Goal: Task Accomplishment & Management: Manage account settings

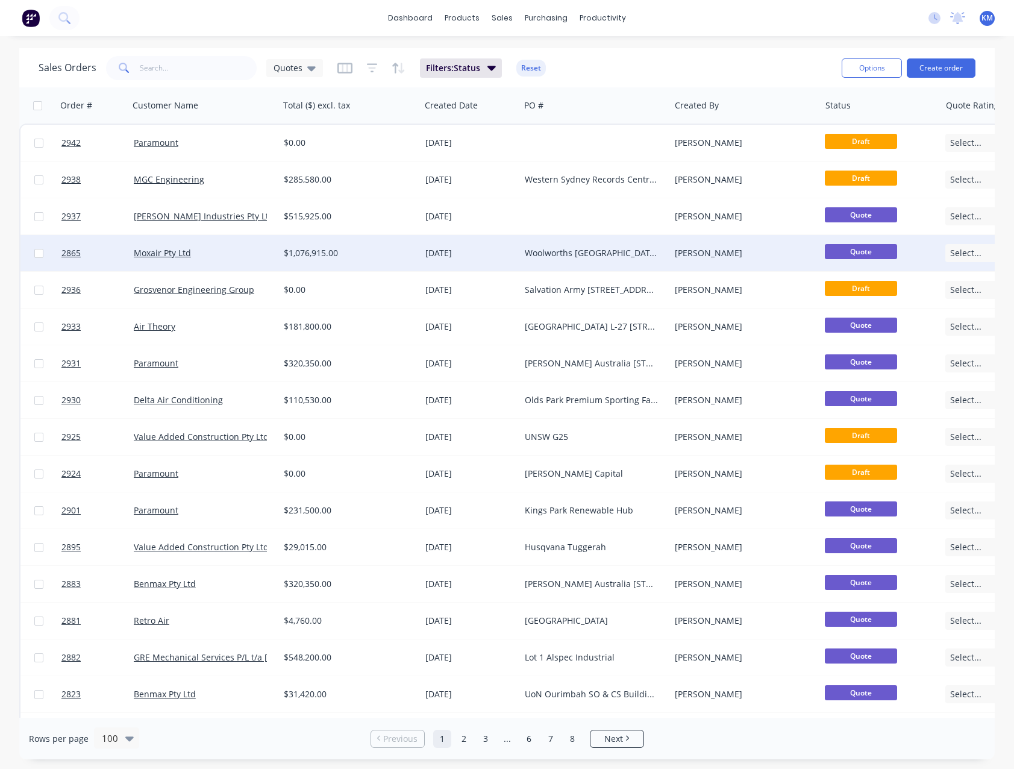
click at [560, 254] on div "Woolworths [GEOGRAPHIC_DATA] [STREET_ADDRESS]" at bounding box center [592, 253] width 134 height 12
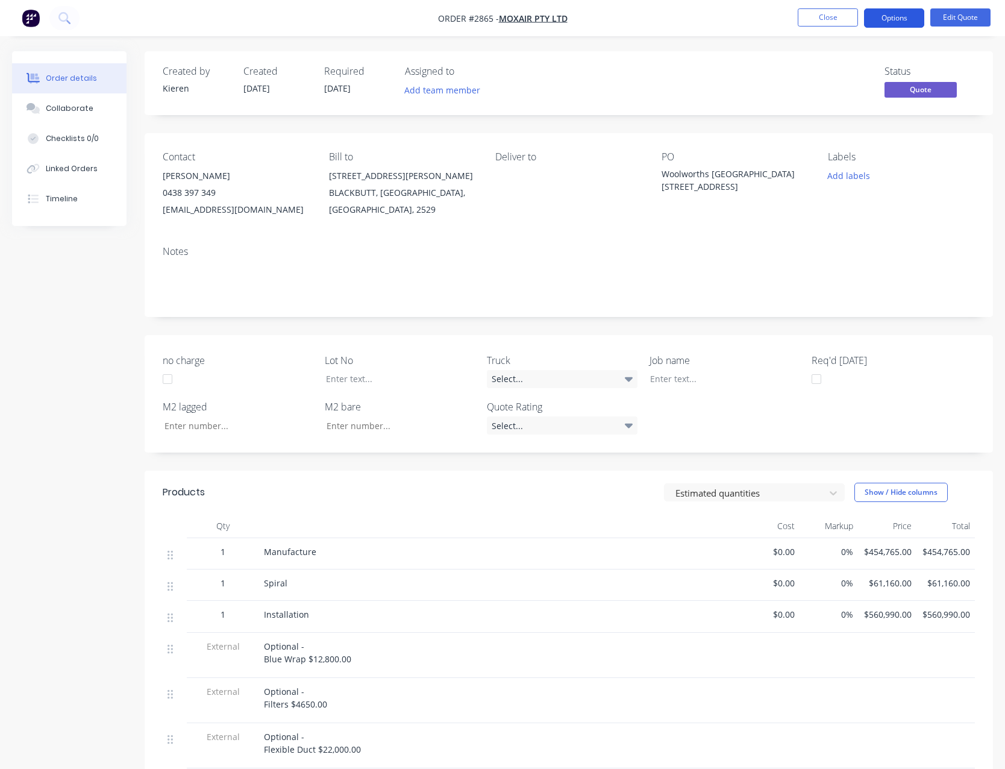
click at [895, 15] on button "Options" at bounding box center [894, 17] width 60 height 19
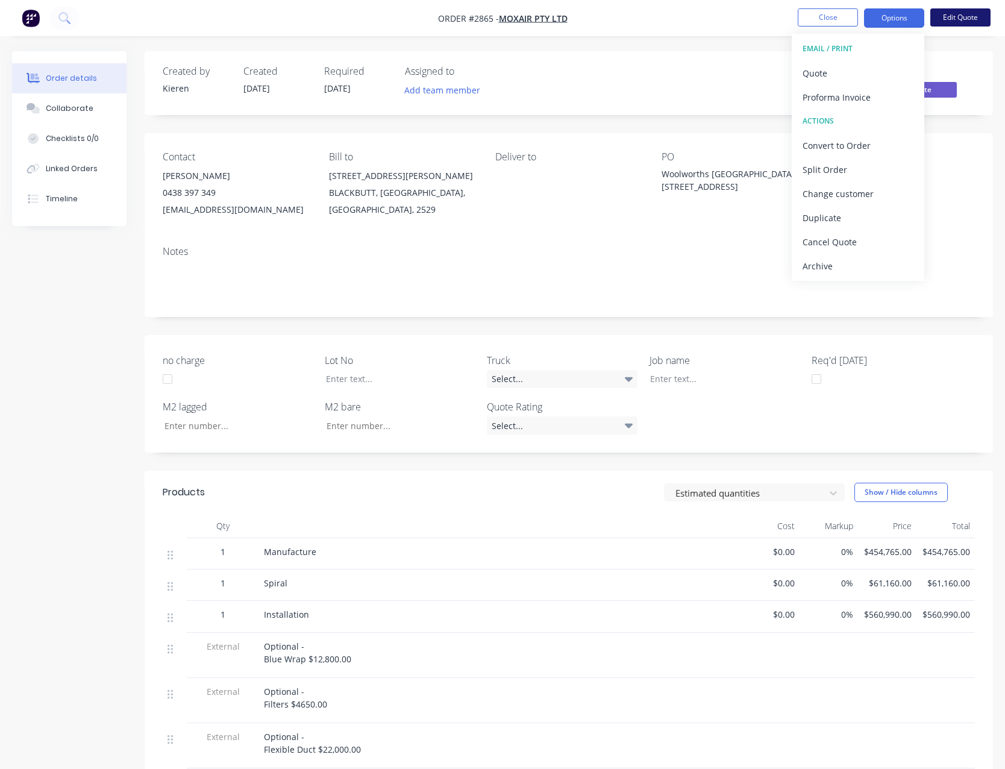
click at [959, 17] on button "Edit Quote" at bounding box center [960, 17] width 60 height 18
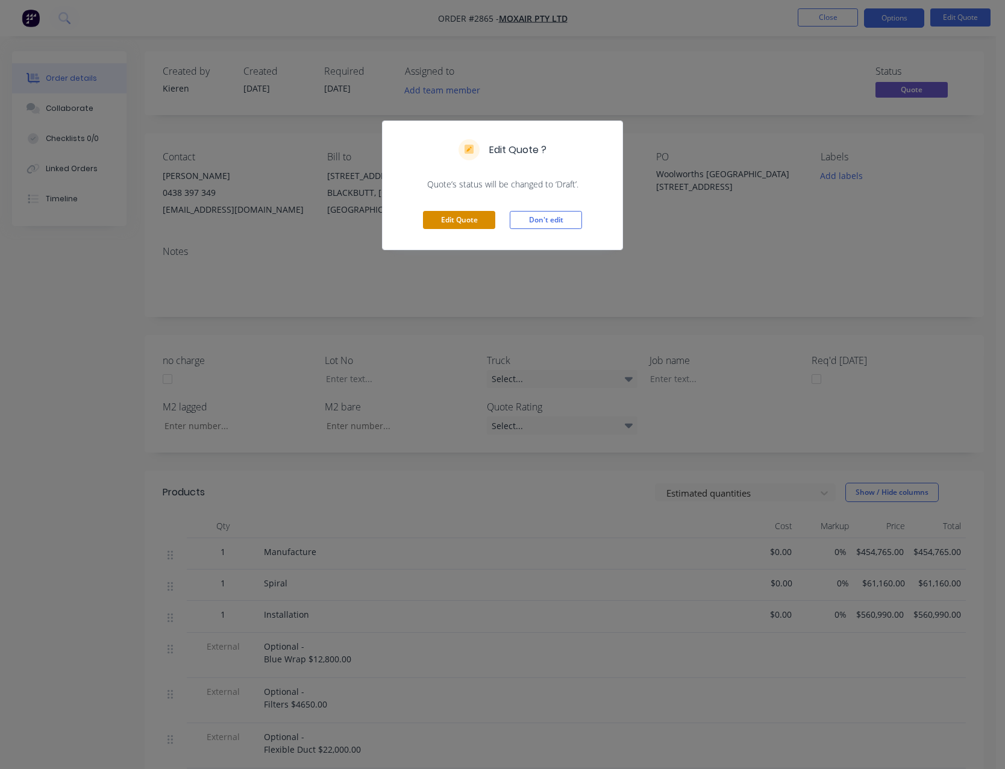
click at [478, 216] on button "Edit Quote" at bounding box center [459, 220] width 72 height 18
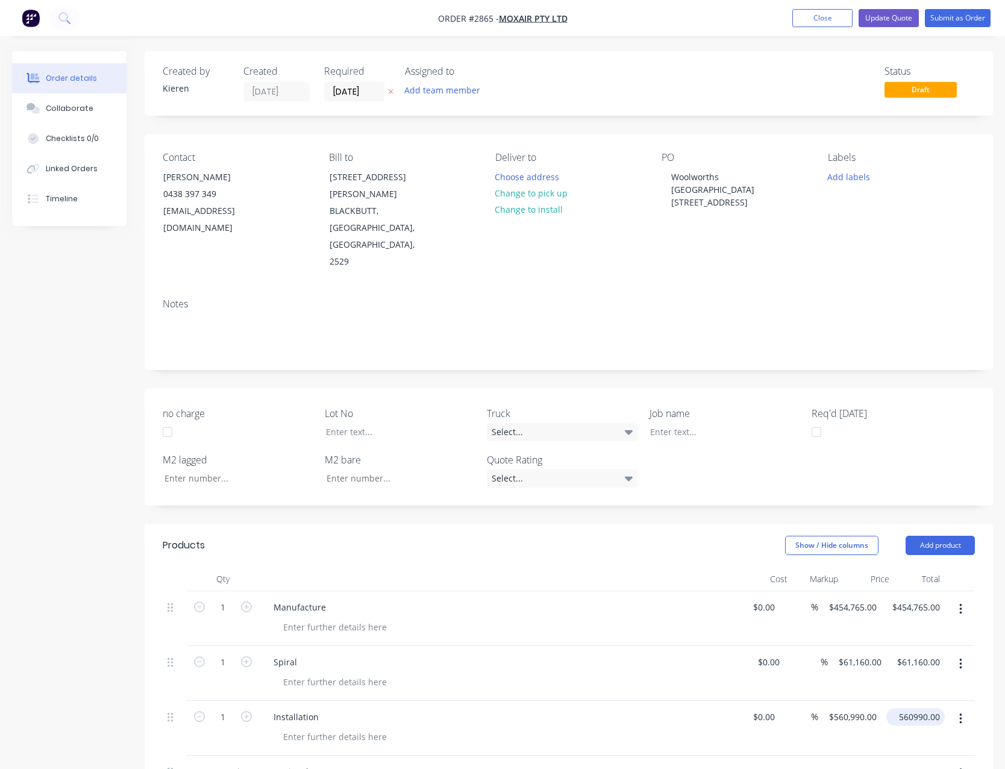
click at [920, 708] on input "560990.00" at bounding box center [918, 716] width 54 height 17
type input "690230"
type input "$690,230.00"
click at [850, 701] on div "$690,230.00 $560,990.00" at bounding box center [865, 728] width 63 height 55
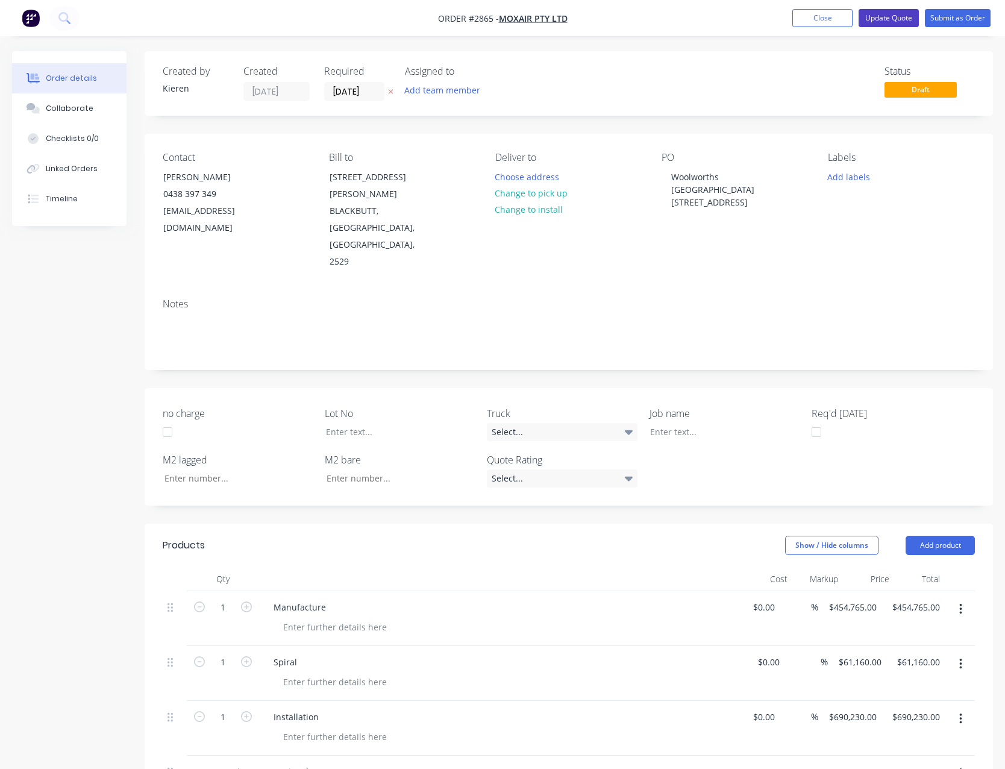
click at [895, 18] on button "Update Quote" at bounding box center [888, 18] width 60 height 18
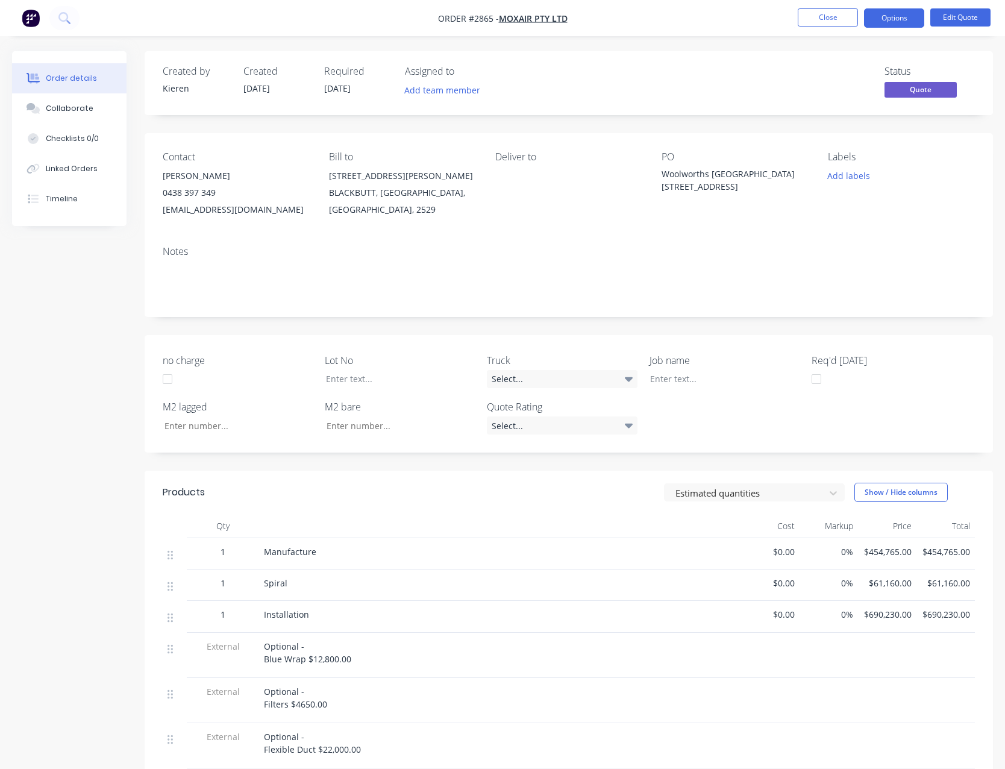
click at [895, 18] on button "Options" at bounding box center [894, 17] width 60 height 19
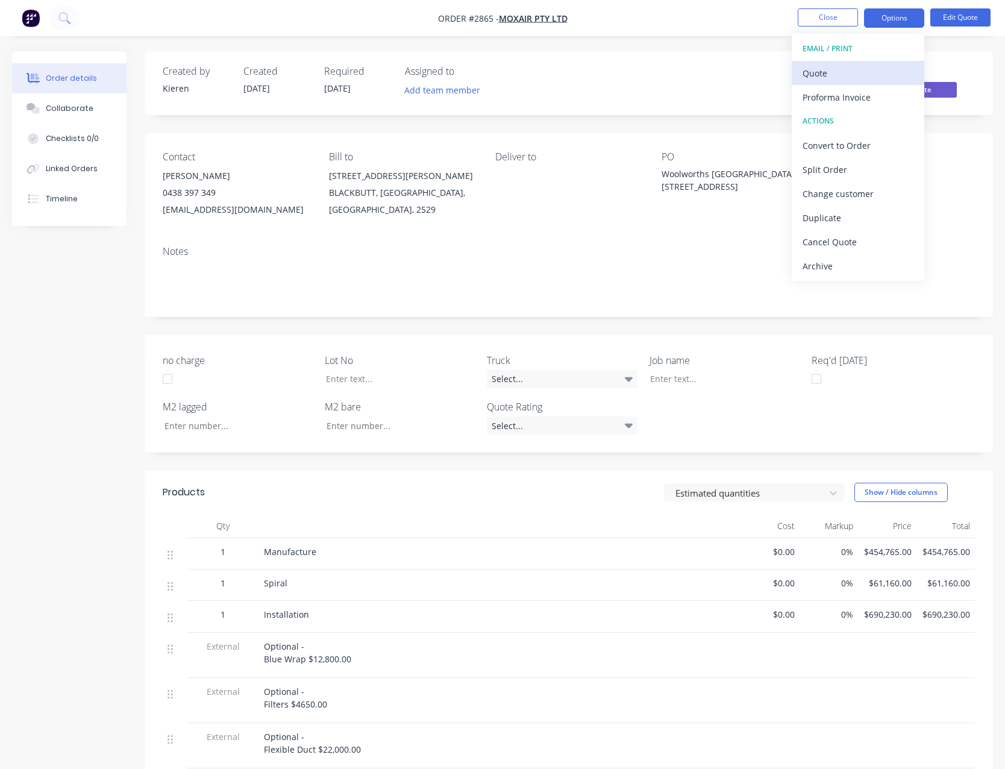
click at [822, 66] on div "Quote" at bounding box center [857, 72] width 111 height 17
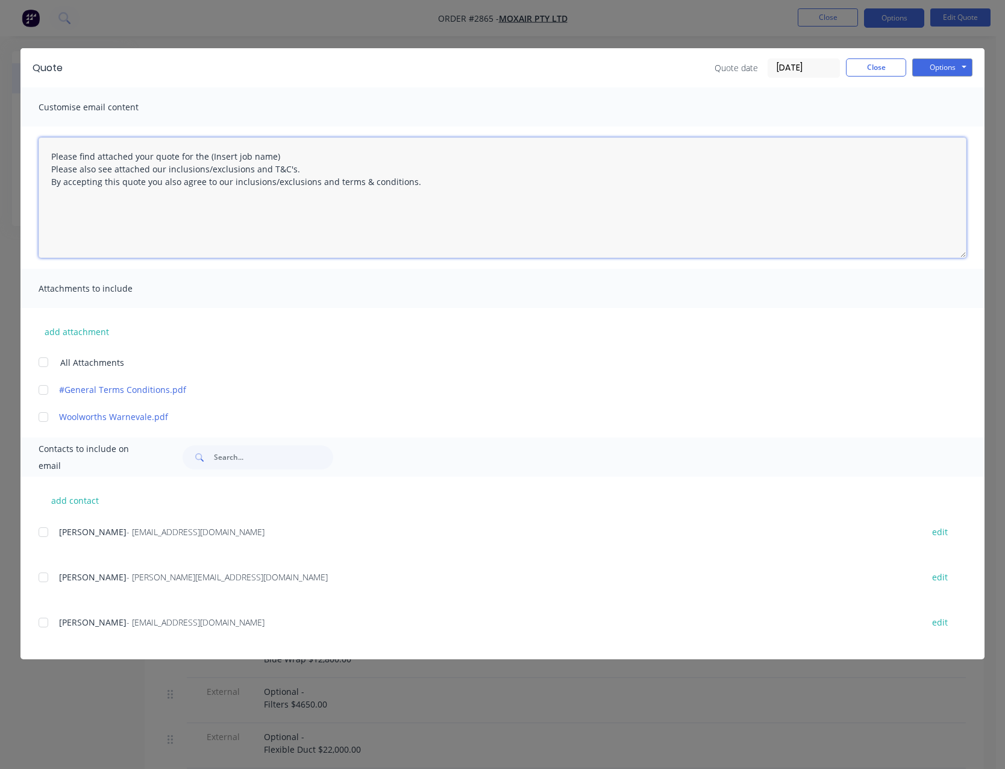
click at [286, 155] on textarea "Please find attached your quote for the (Insert job name) Please also see attac…" at bounding box center [503, 197] width 928 height 120
click at [45, 364] on div at bounding box center [43, 362] width 24 height 24
click at [45, 531] on div at bounding box center [43, 532] width 24 height 24
click at [441, 178] on textarea "Please find attached your quote for the Woolworths Warnervale Please also see a…" at bounding box center [503, 197] width 928 height 120
click at [211, 233] on textarea "Please find attached your quote for the Woolworths Warnervale Please also see a…" at bounding box center [503, 197] width 928 height 120
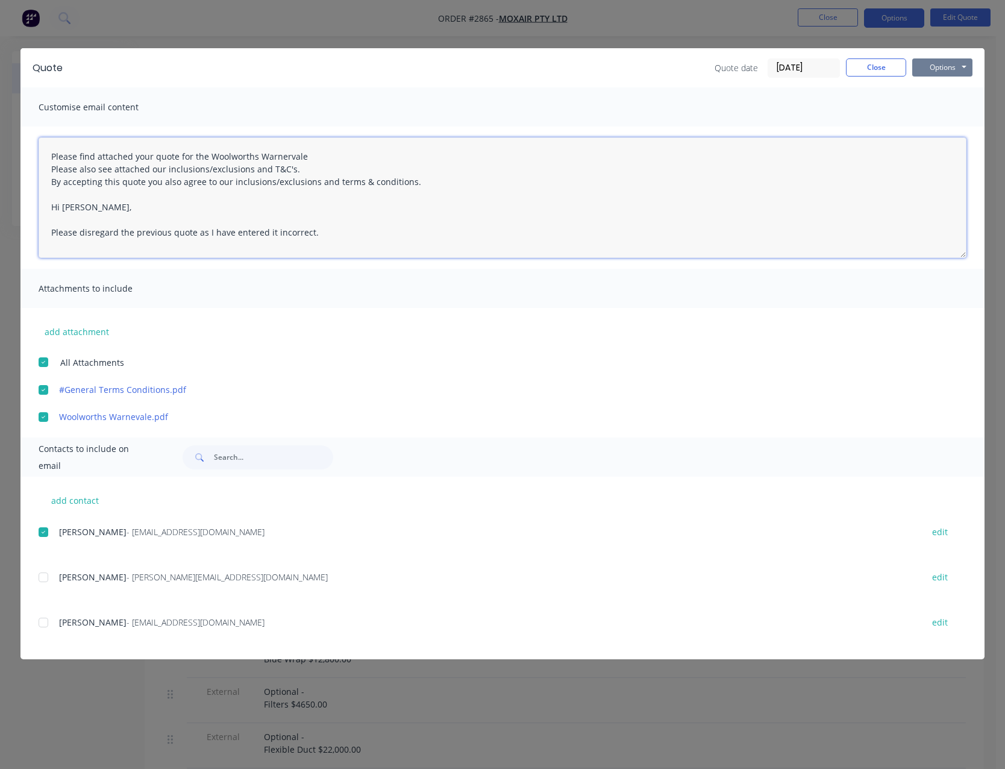
type textarea "Please find attached your quote for the Woolworths Warnervale Please also see a…"
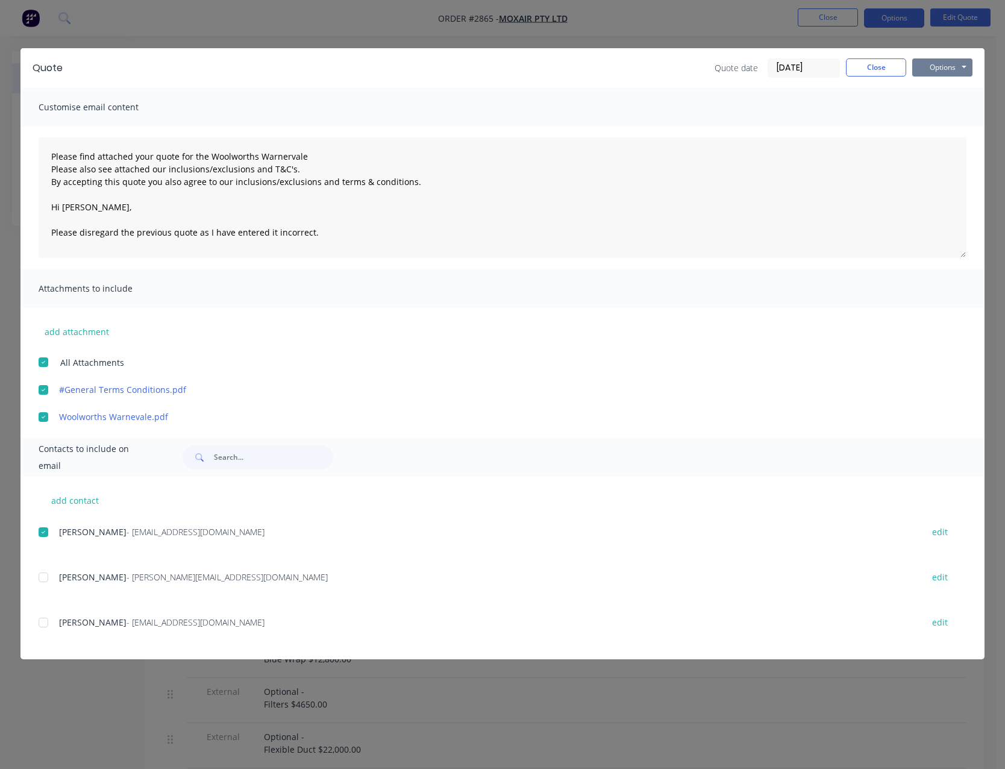
click at [921, 69] on button "Options" at bounding box center [942, 67] width 60 height 18
click at [931, 132] on button "Email" at bounding box center [950, 129] width 77 height 20
click at [881, 77] on div "Quote date [DATE] Close Options Preview Print Email" at bounding box center [843, 67] width 258 height 19
click at [858, 68] on button "Close" at bounding box center [876, 67] width 60 height 18
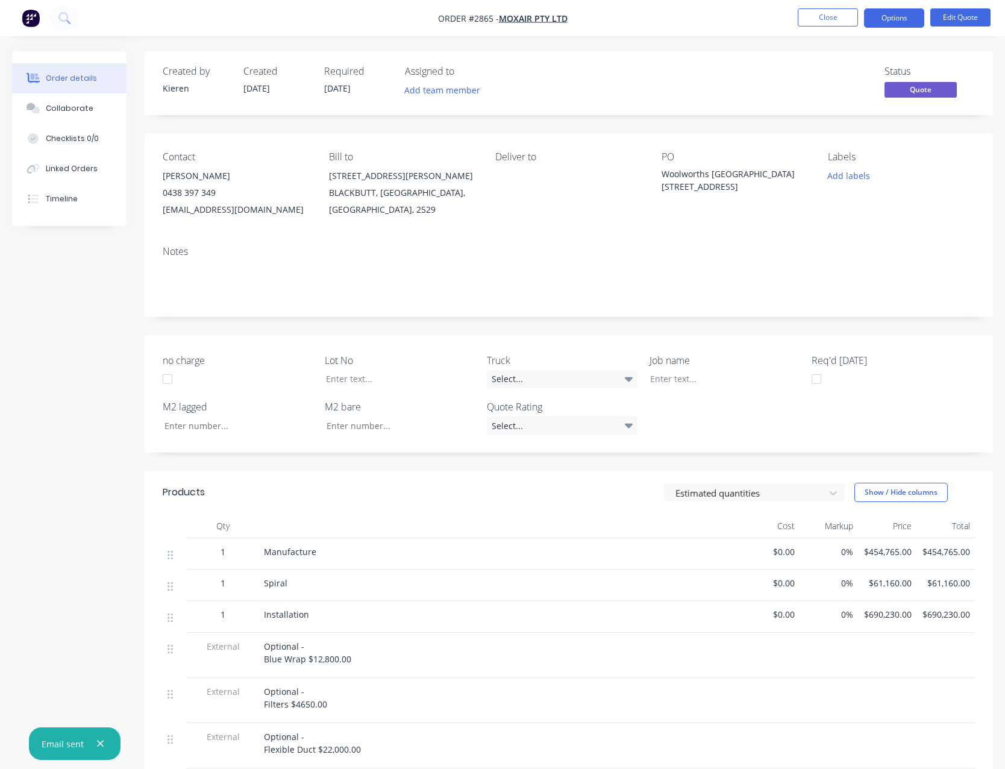
click at [822, 28] on nav "Order #2865 - Moxair Pty Ltd Close Options Edit Quote" at bounding box center [502, 18] width 1005 height 36
click at [822, 20] on button "Close" at bounding box center [828, 17] width 60 height 18
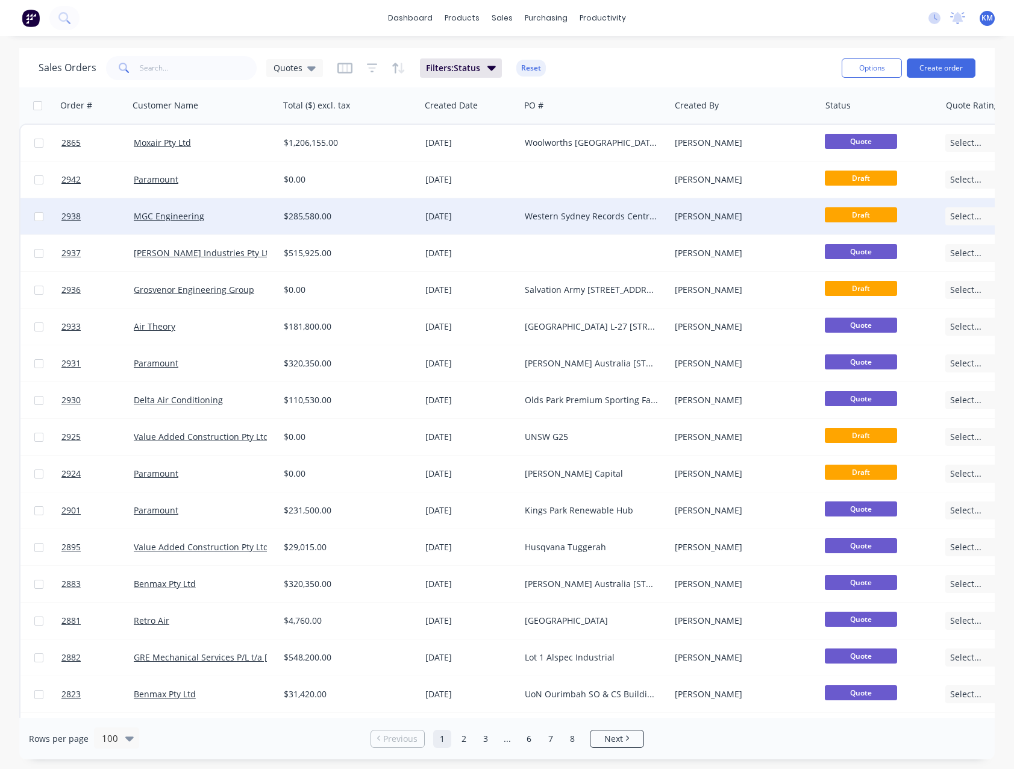
click at [305, 213] on div "$285,580.00" at bounding box center [346, 216] width 125 height 12
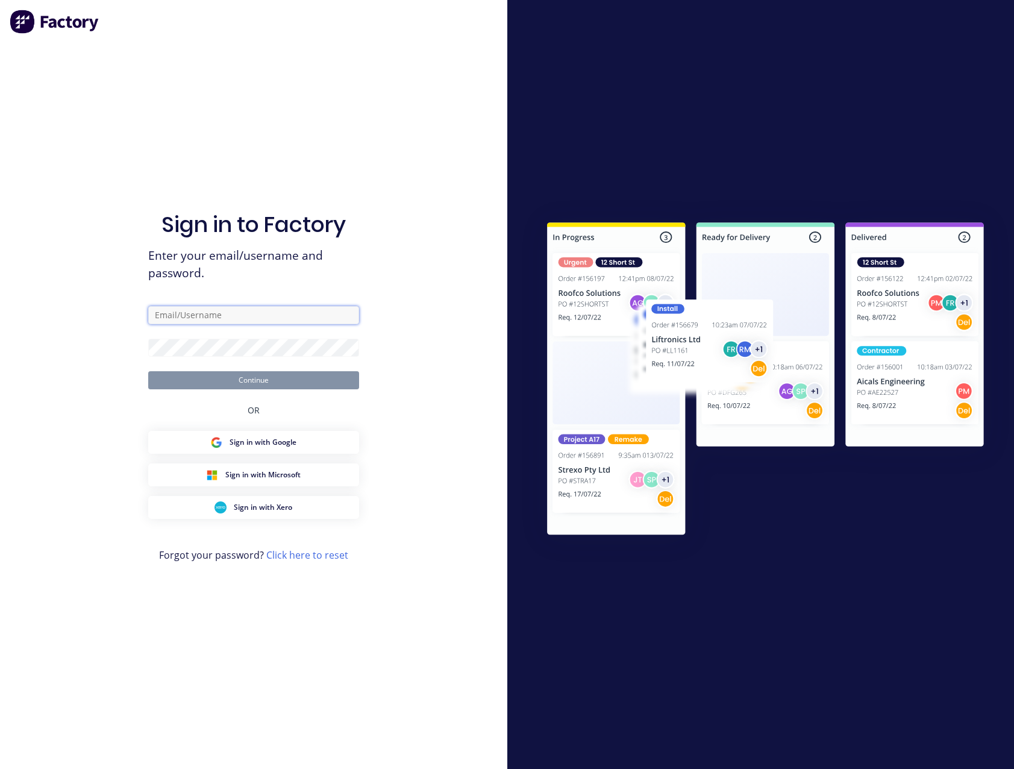
click at [293, 319] on input "text" at bounding box center [253, 315] width 211 height 18
type input "[EMAIL_ADDRESS][DOMAIN_NAME]"
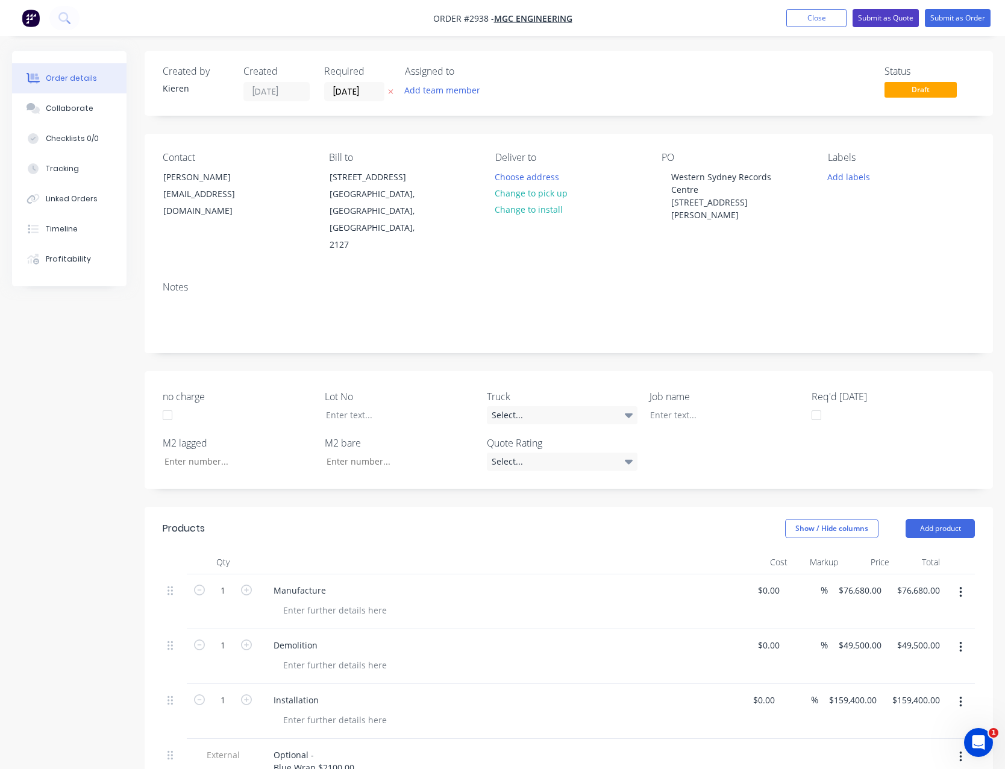
click at [873, 19] on button "Submit as Quote" at bounding box center [885, 18] width 66 height 18
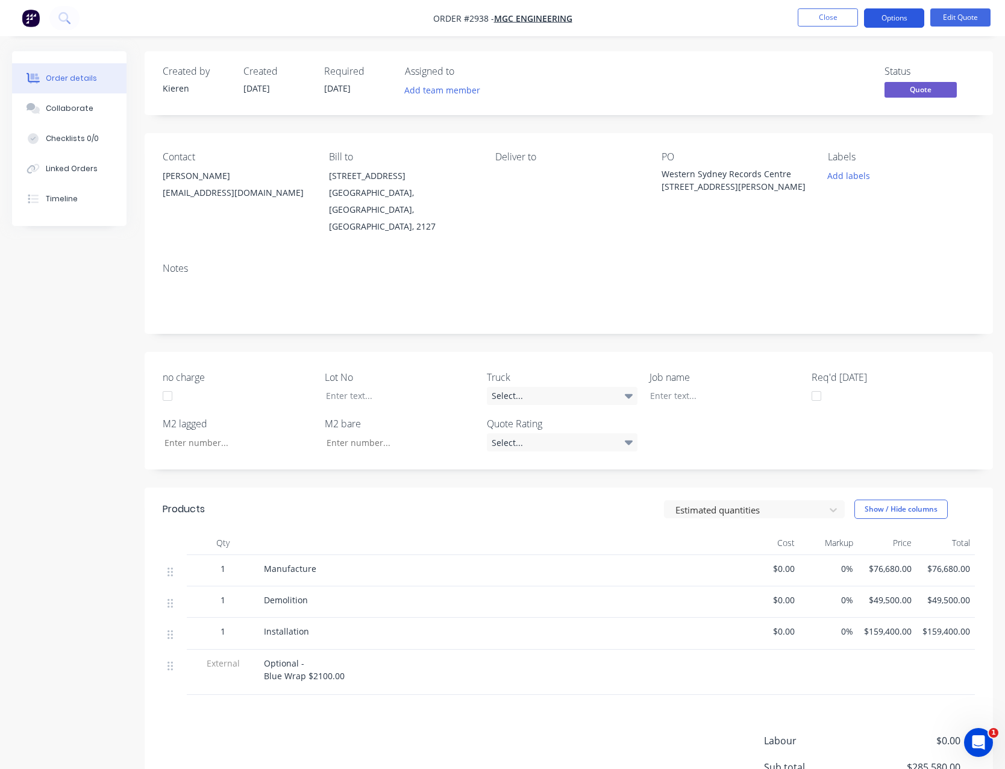
click at [873, 17] on button "Options" at bounding box center [894, 17] width 60 height 19
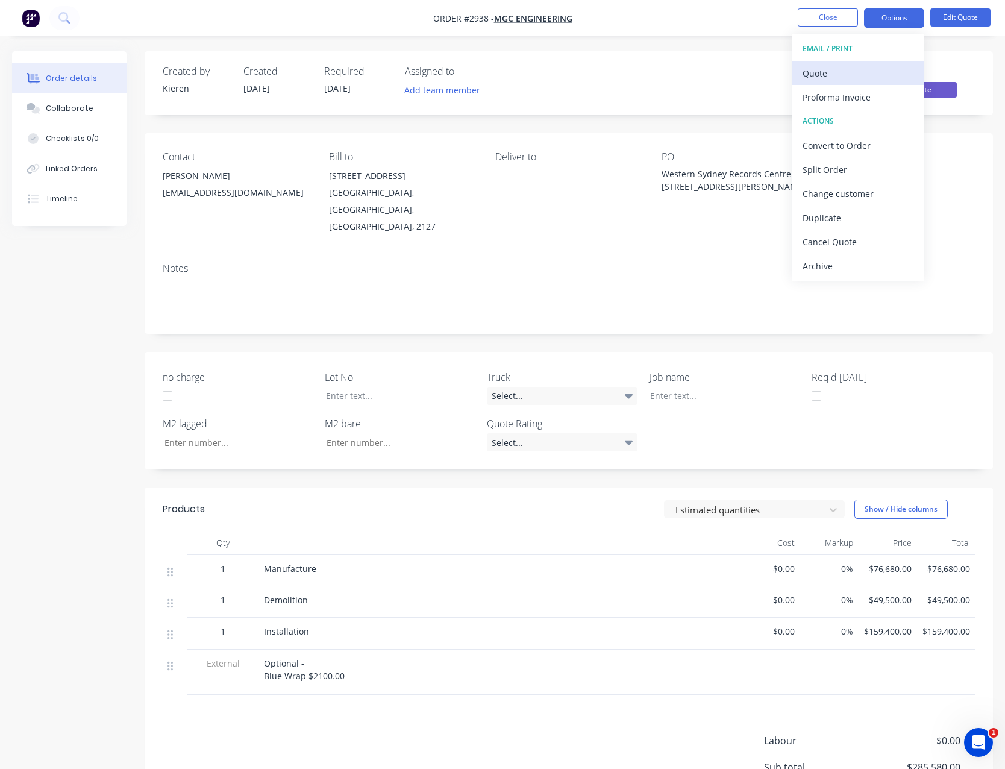
click at [852, 75] on div "Quote" at bounding box center [857, 72] width 111 height 17
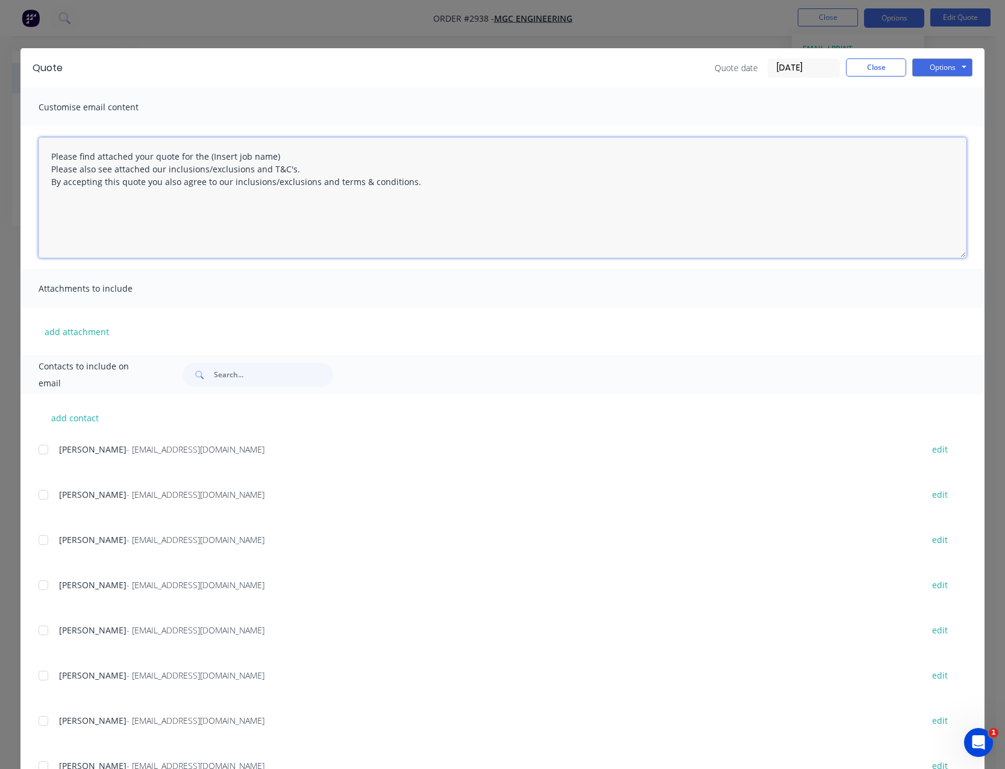
click at [289, 157] on textarea "Please find attached your quote for the (Insert job name) Please also see attac…" at bounding box center [503, 197] width 928 height 120
type textarea "Please find attached your quote for the Please also see attached our inclusions…"
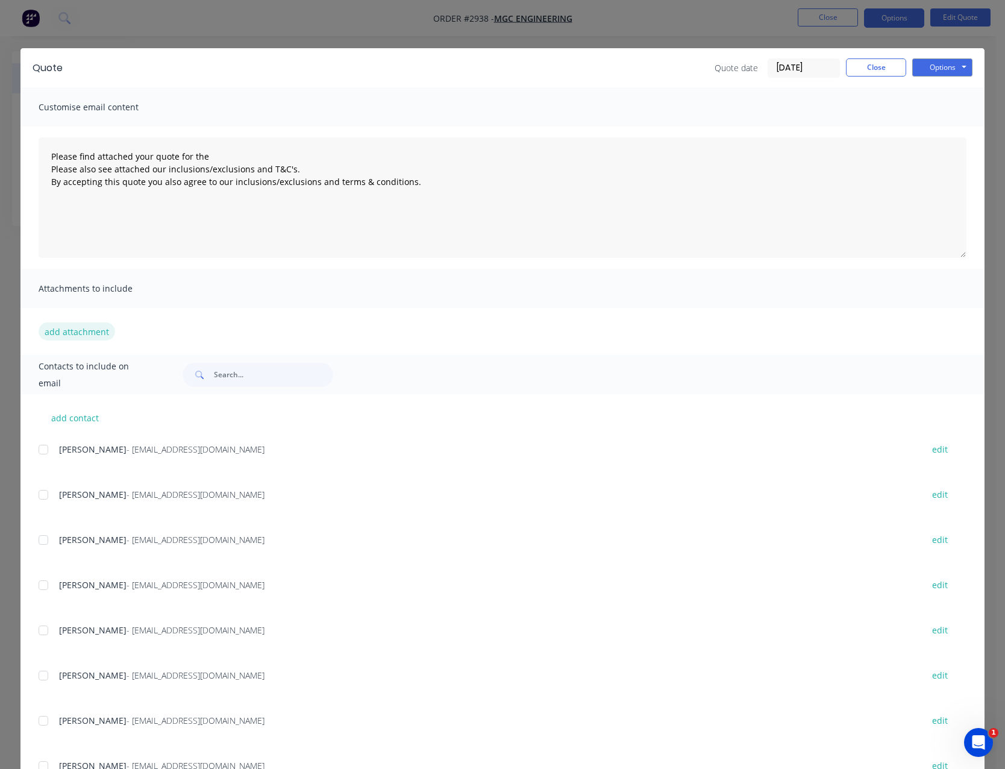
click at [87, 335] on button "add attachment" at bounding box center [77, 331] width 76 height 18
click at [69, 334] on button "add attachment" at bounding box center [77, 331] width 76 height 18
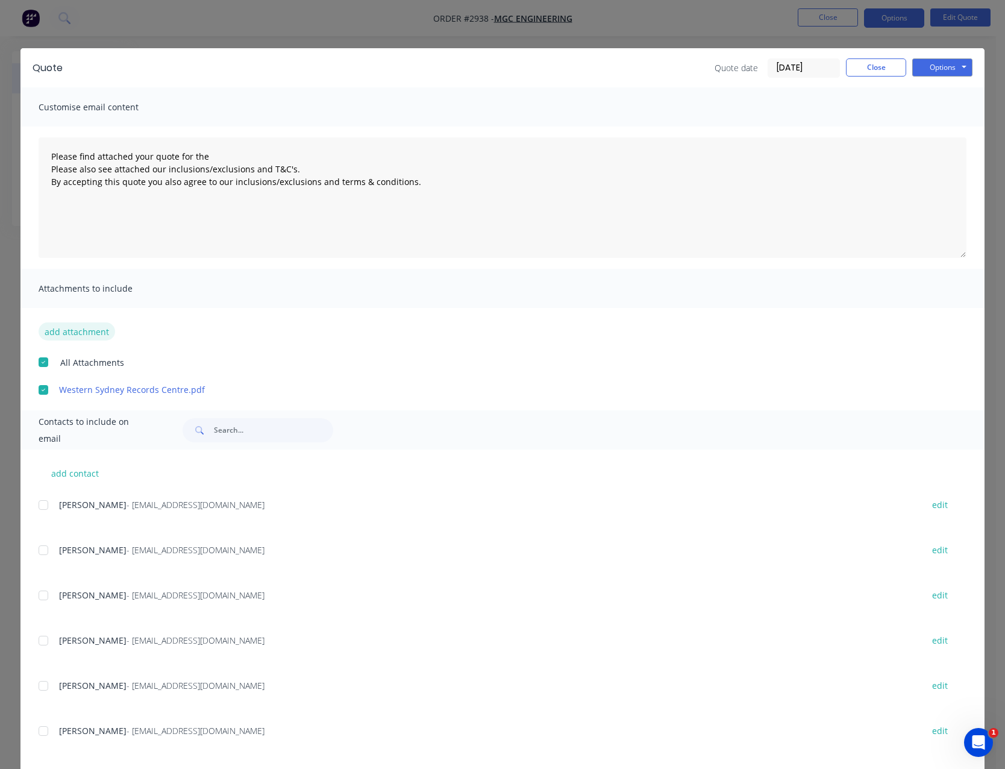
click at [67, 331] on button "add attachment" at bounding box center [77, 331] width 76 height 18
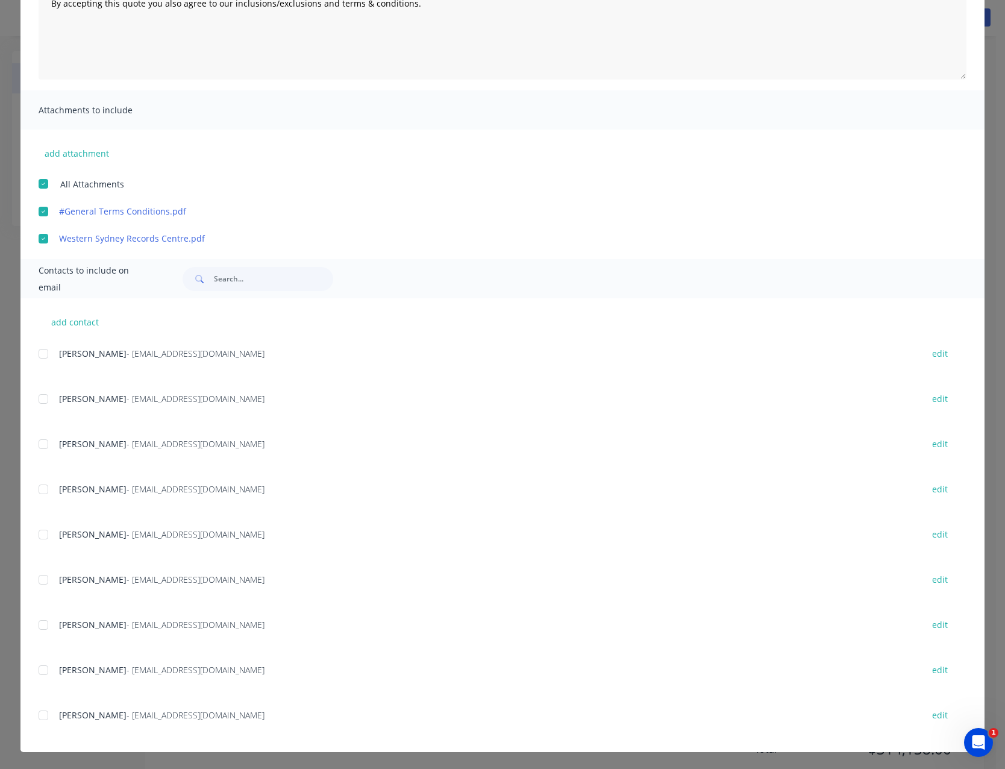
scroll to position [123, 0]
click at [42, 672] on div at bounding box center [43, 670] width 24 height 24
click at [40, 576] on div at bounding box center [43, 579] width 24 height 24
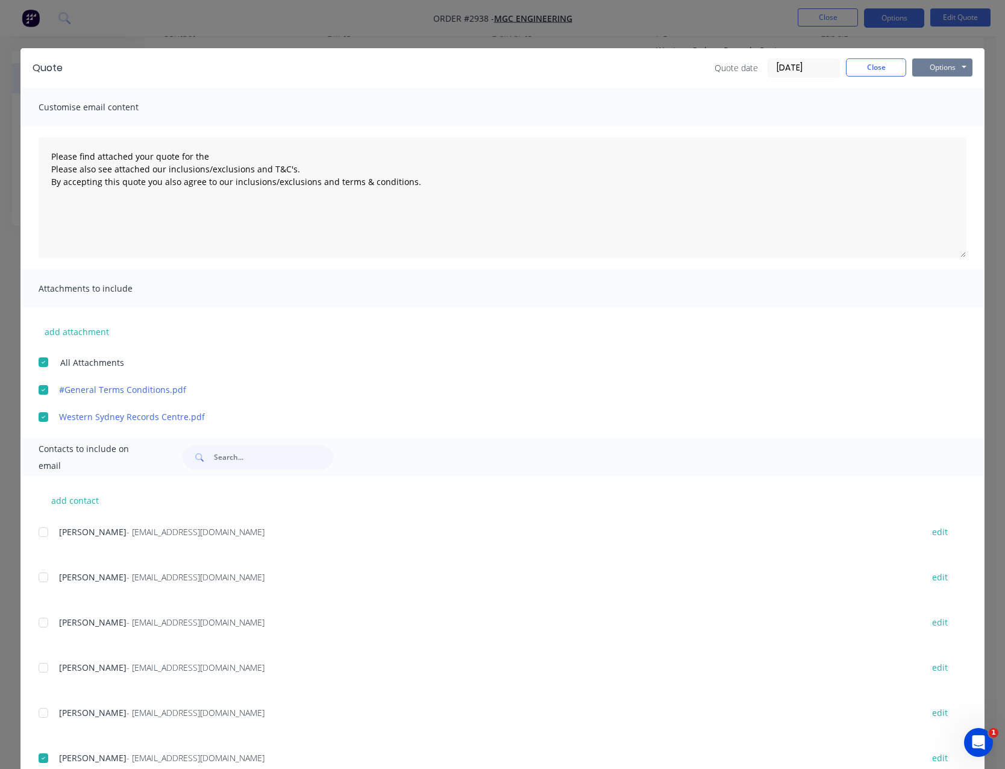
click at [925, 71] on button "Options" at bounding box center [942, 67] width 60 height 18
click at [920, 127] on button "Email" at bounding box center [950, 129] width 77 height 20
click at [858, 71] on button "Close" at bounding box center [876, 67] width 60 height 18
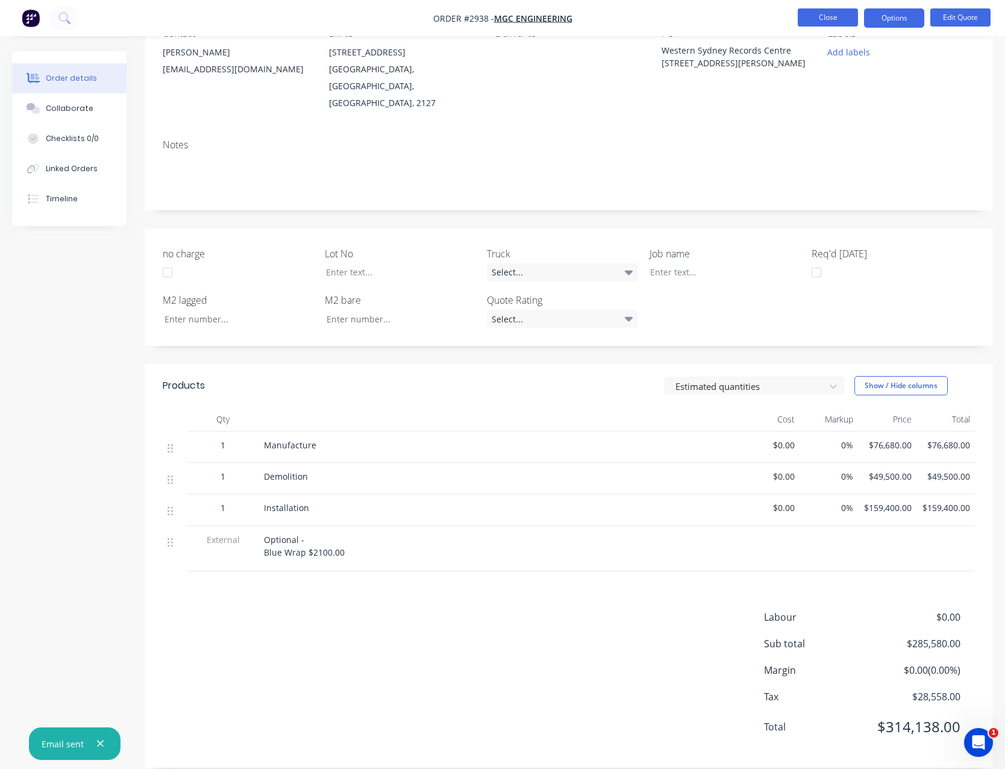
click at [827, 26] on button "Close" at bounding box center [828, 17] width 60 height 18
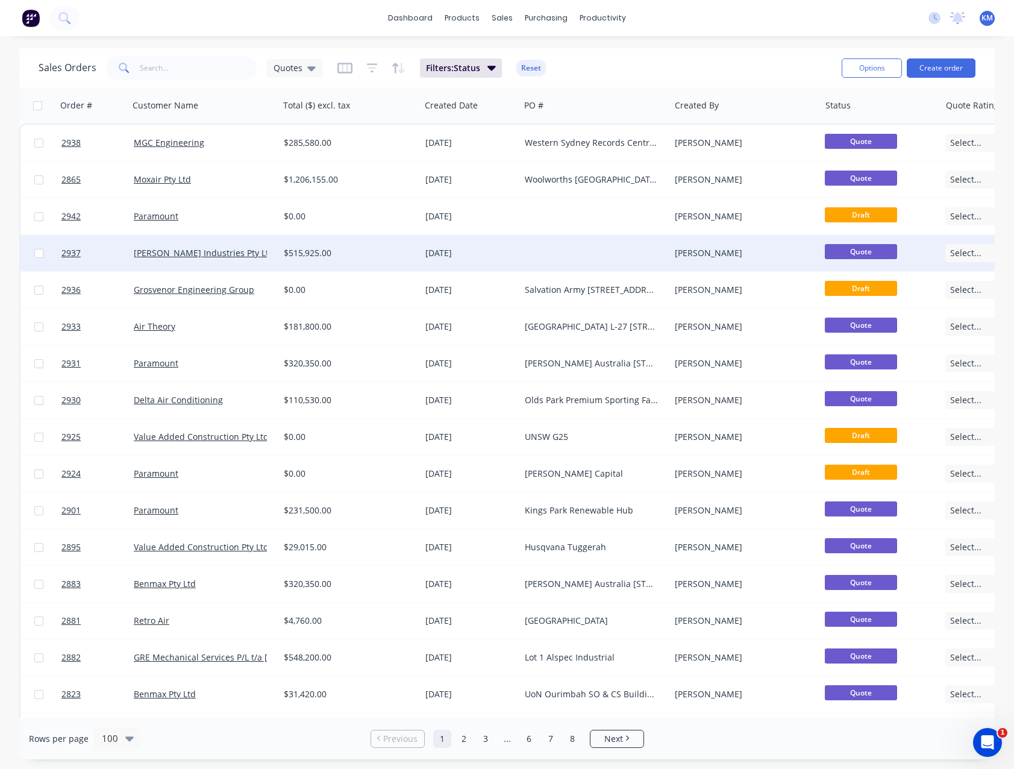
click at [513, 255] on div "[DATE]" at bounding box center [470, 253] width 90 height 12
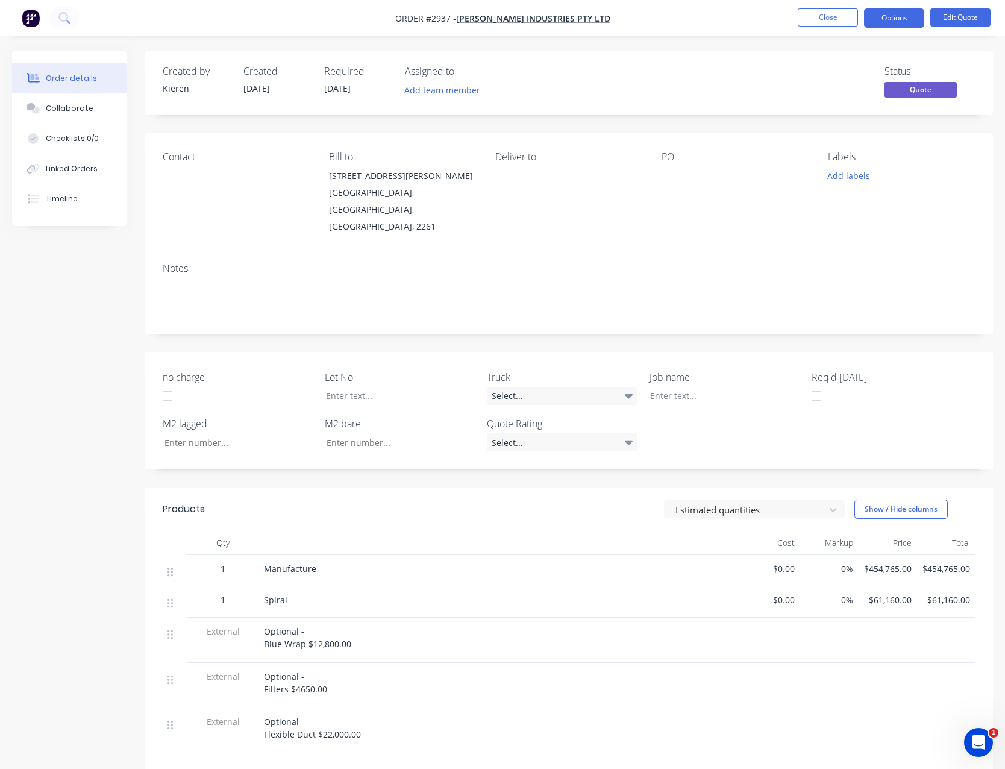
click at [664, 189] on div "PO" at bounding box center [734, 193] width 147 height 84
click at [954, 16] on button "Edit Quote" at bounding box center [960, 17] width 60 height 18
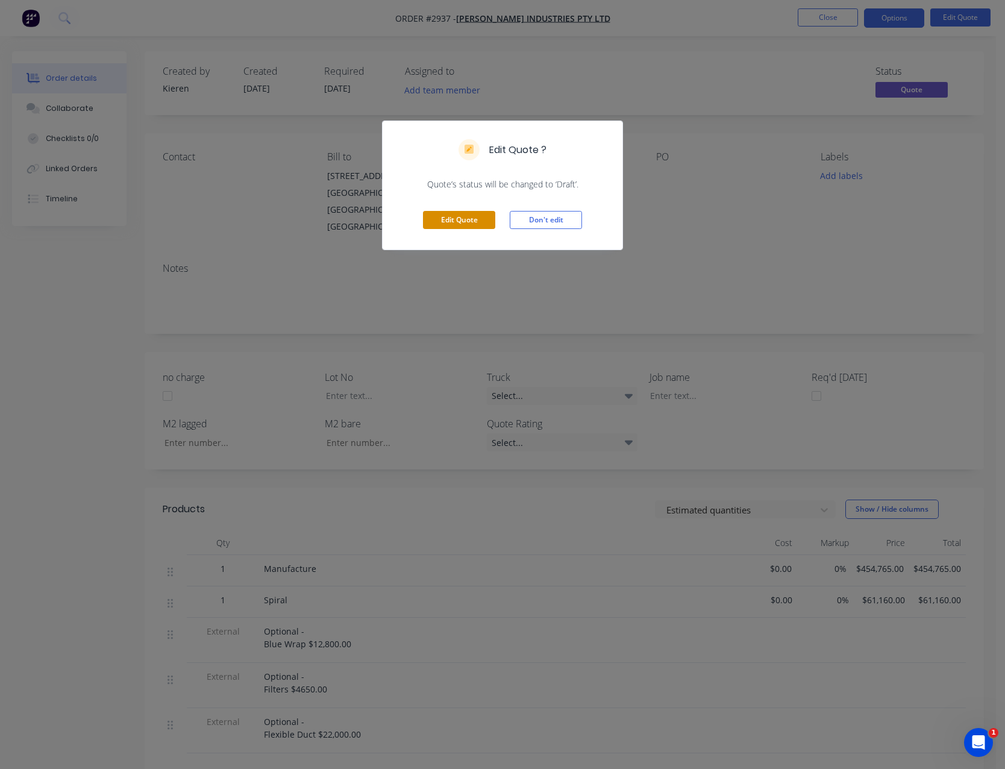
click at [429, 226] on button "Edit Quote" at bounding box center [459, 220] width 72 height 18
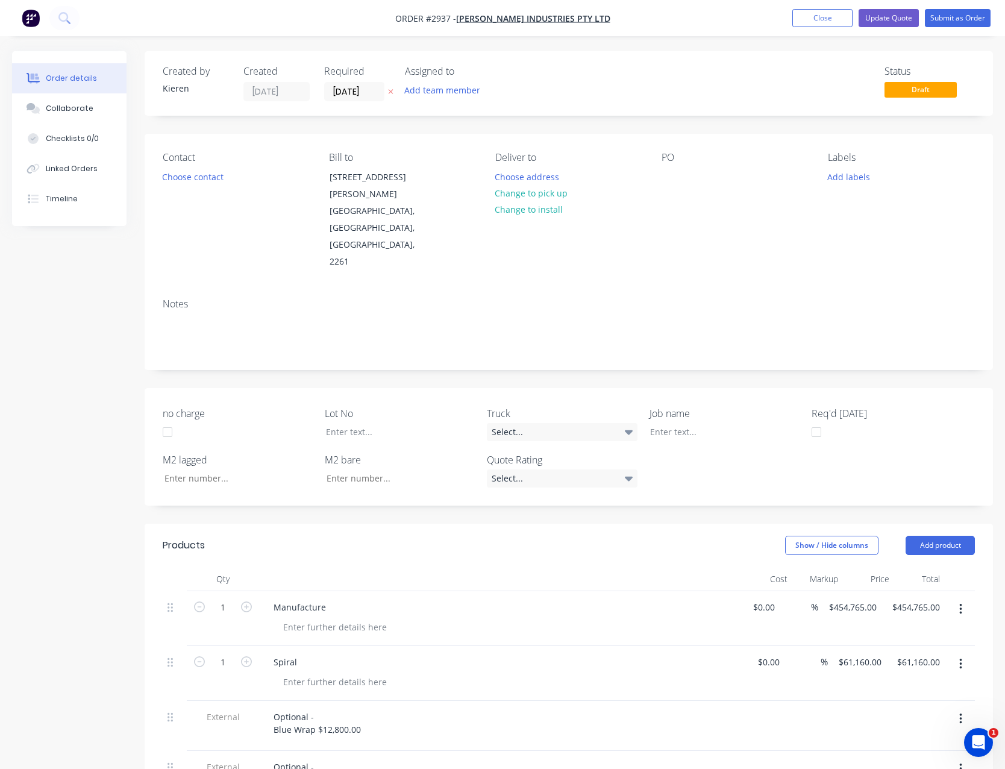
click at [661, 180] on div "Contact Choose contact [PERSON_NAME] to [STREET_ADDRESS][PERSON_NAME] Deliver t…" at bounding box center [569, 211] width 848 height 155
click at [666, 175] on div at bounding box center [670, 176] width 19 height 17
click at [214, 178] on button "Choose contact" at bounding box center [193, 176] width 74 height 16
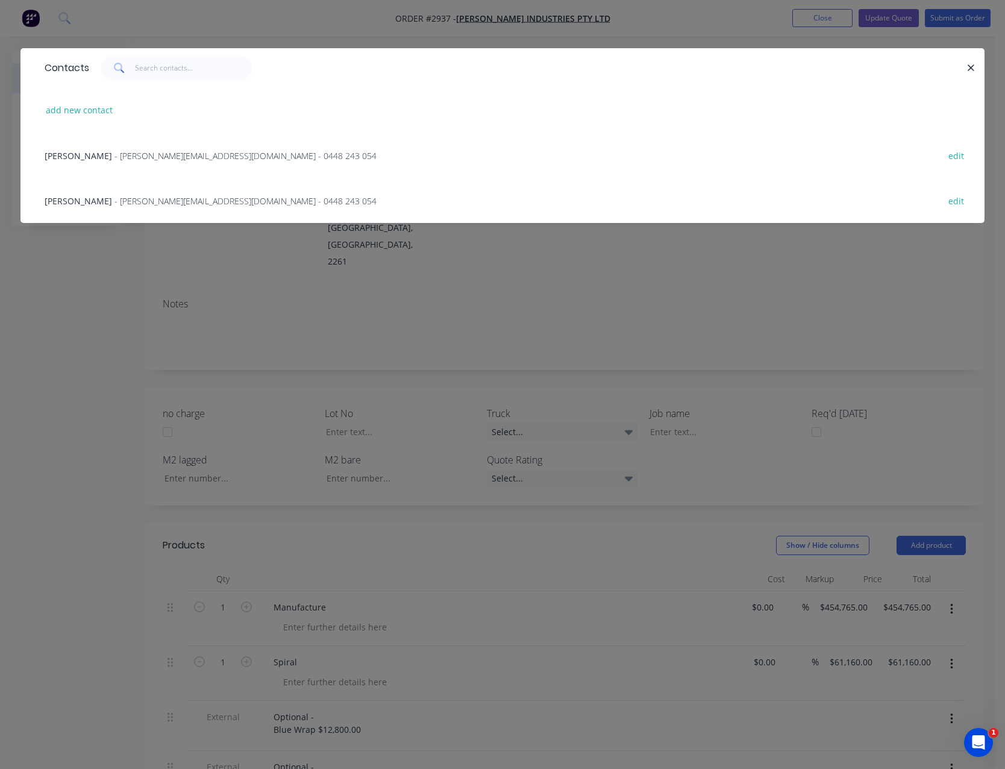
click at [210, 161] on span "- [PERSON_NAME][EMAIL_ADDRESS][DOMAIN_NAME] - 0448 243 054" at bounding box center [245, 155] width 262 height 11
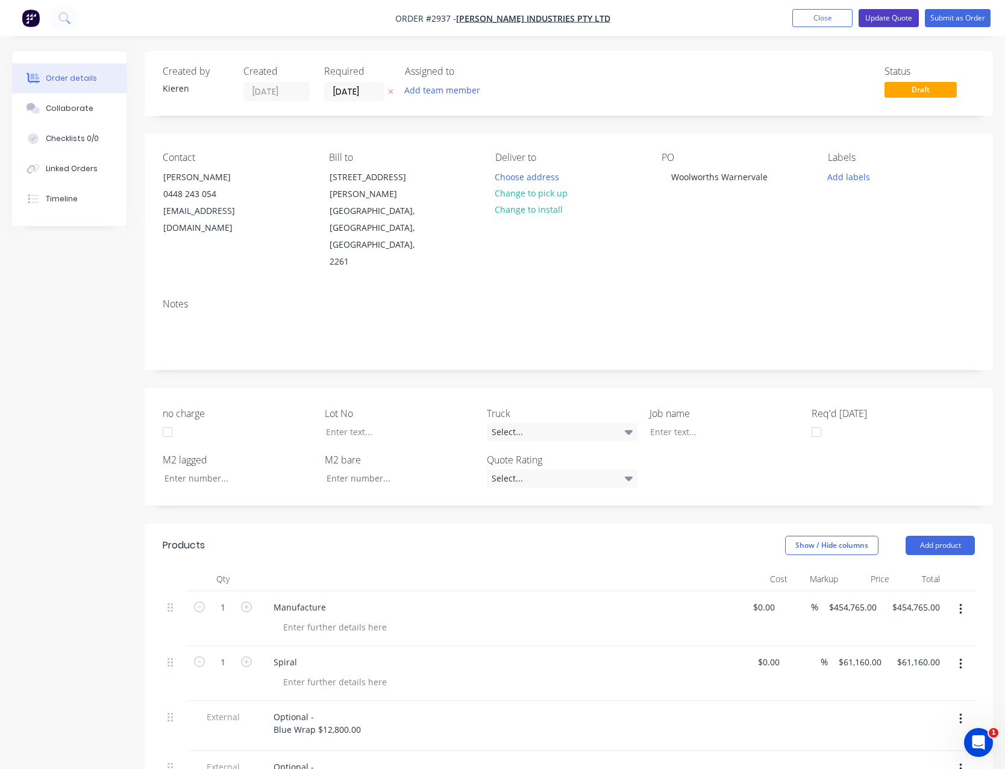
click at [897, 16] on button "Update Quote" at bounding box center [888, 18] width 60 height 18
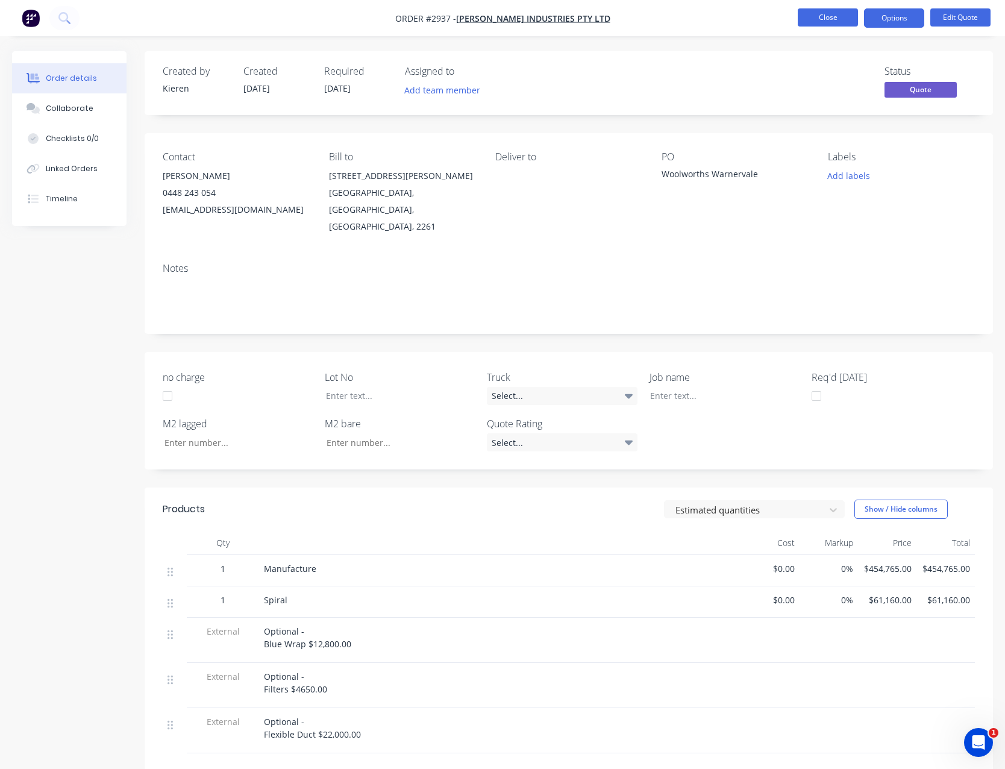
click at [816, 14] on button "Close" at bounding box center [828, 17] width 60 height 18
